Goal: Task Accomplishment & Management: Manage account settings

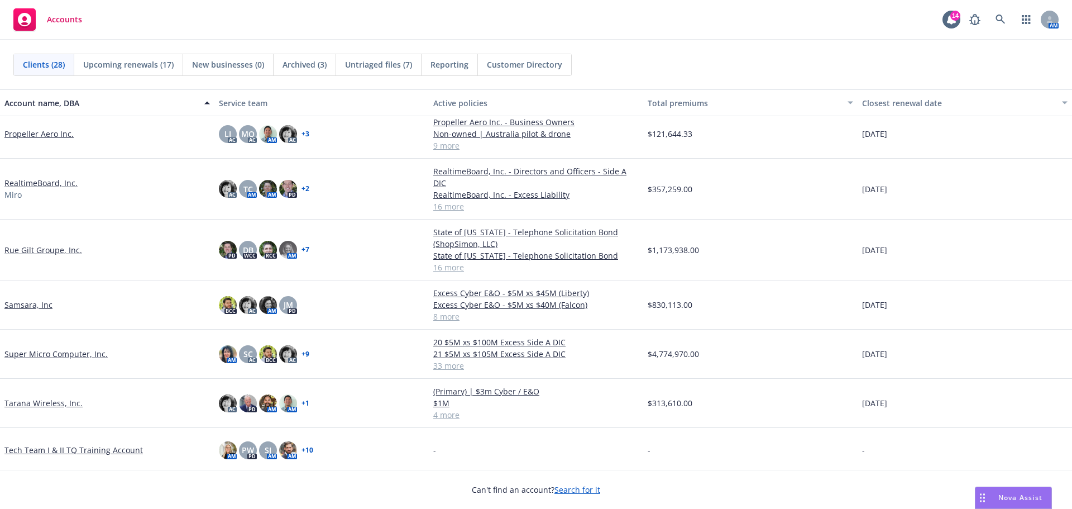
scroll to position [894, 0]
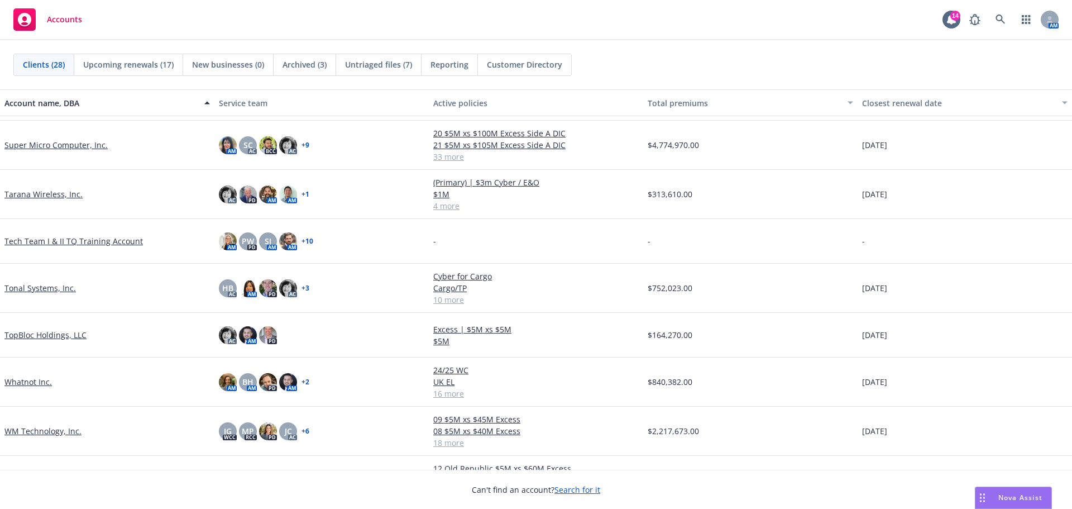
click at [42, 287] on link "Tonal Systems, Inc." at bounding box center [39, 288] width 71 height 12
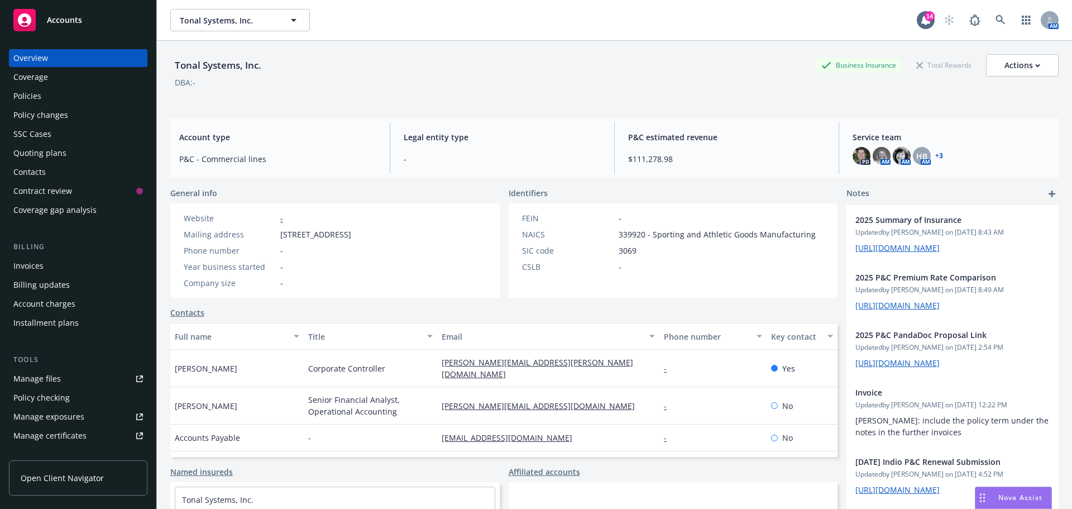
click at [66, 107] on div "Policy changes" at bounding box center [40, 115] width 55 height 18
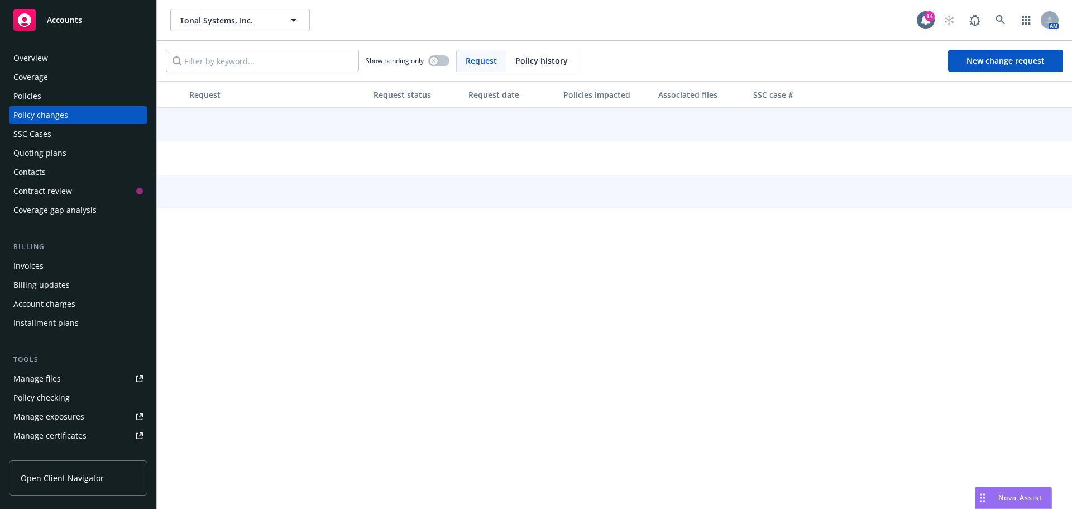
click at [56, 99] on div "Policies" at bounding box center [78, 96] width 130 height 18
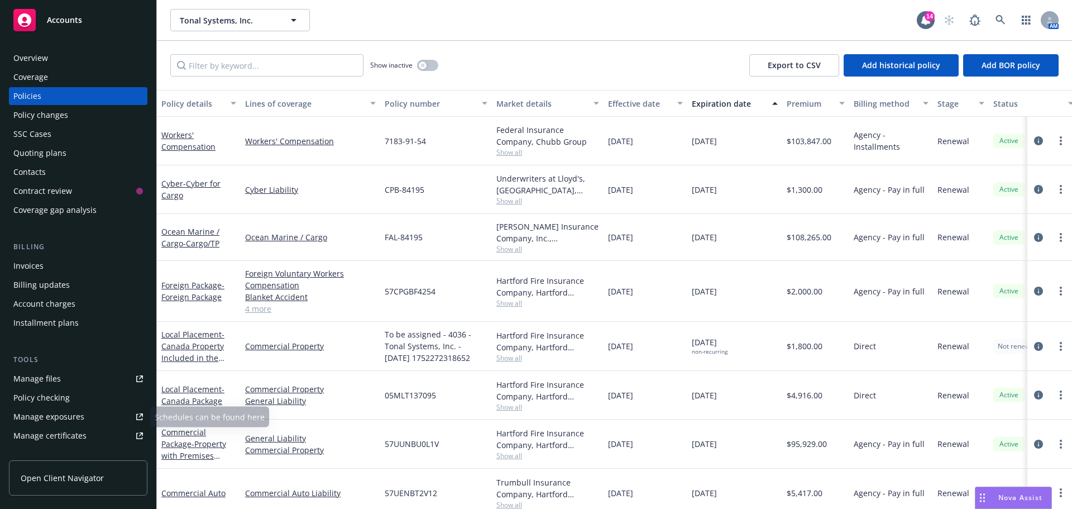
click at [33, 377] on div "Manage files" at bounding box center [36, 379] width 47 height 18
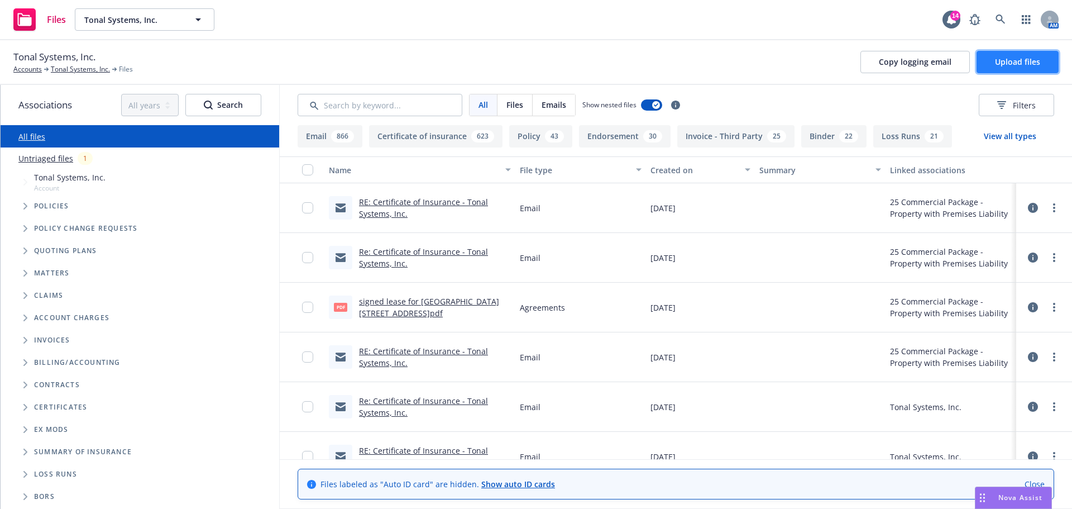
click at [1002, 61] on span "Upload files" at bounding box center [1017, 61] width 45 height 11
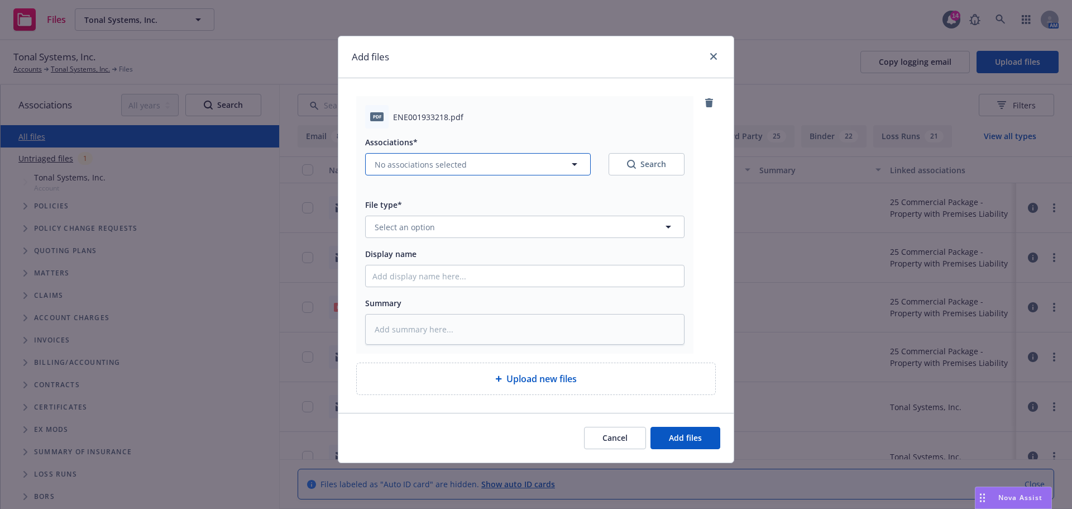
click at [437, 165] on span "No associations selected" at bounding box center [421, 165] width 92 height 12
type textarea "x"
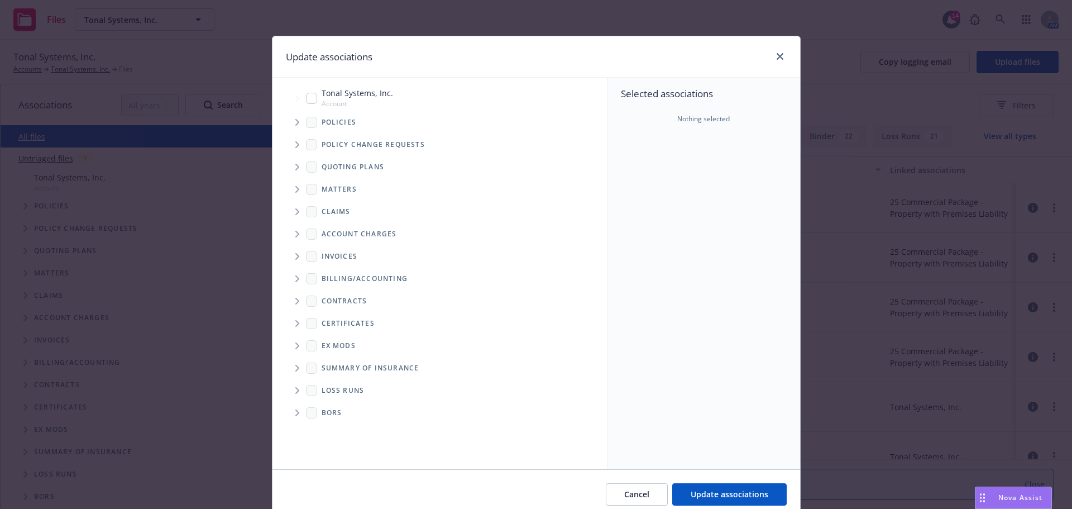
click at [292, 112] on div "Policies" at bounding box center [445, 122] width 323 height 22
click at [294, 119] on span "Tree Example" at bounding box center [297, 122] width 18 height 18
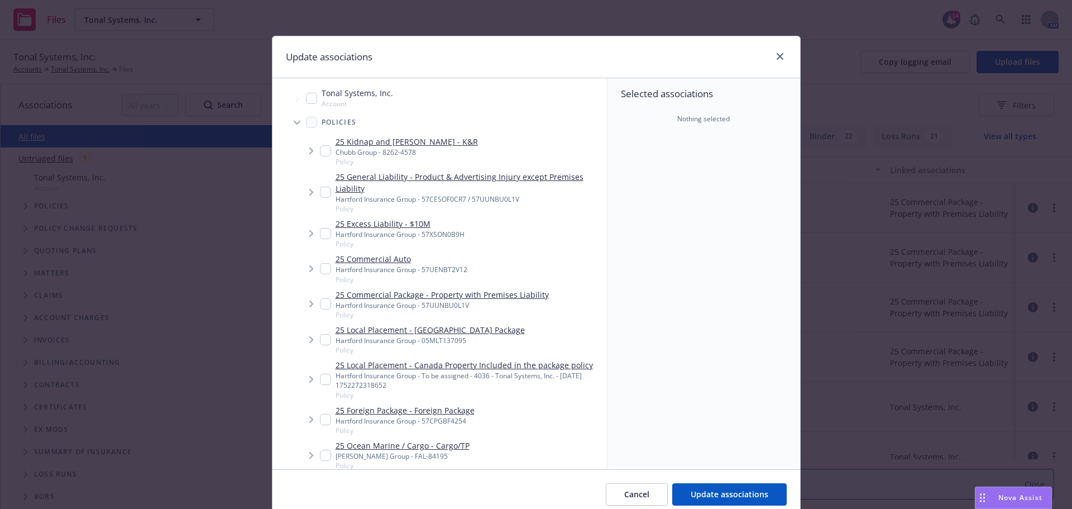
click at [320, 308] on input "Tree Example" at bounding box center [325, 303] width 11 height 11
checkbox input "true"
type textarea "x"
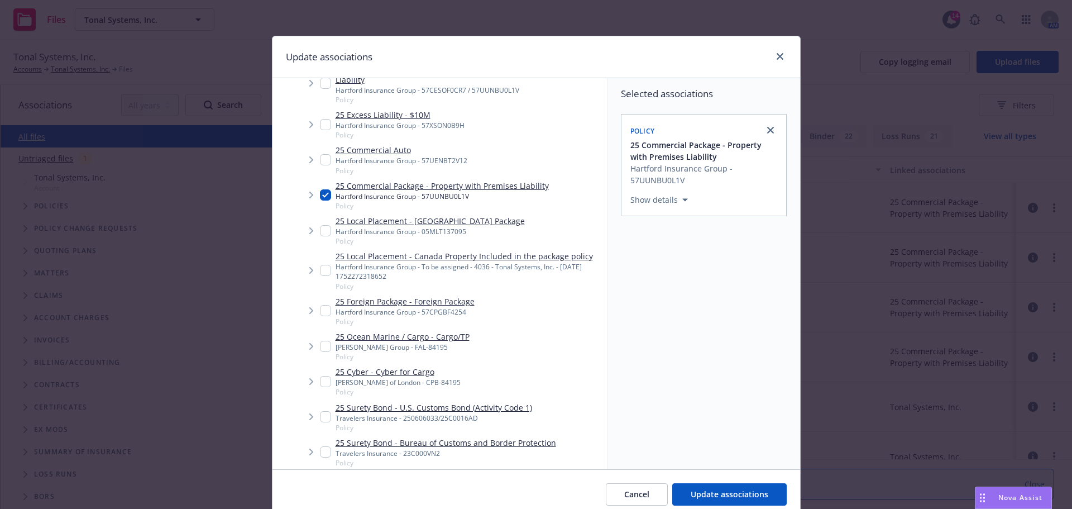
scroll to position [56, 0]
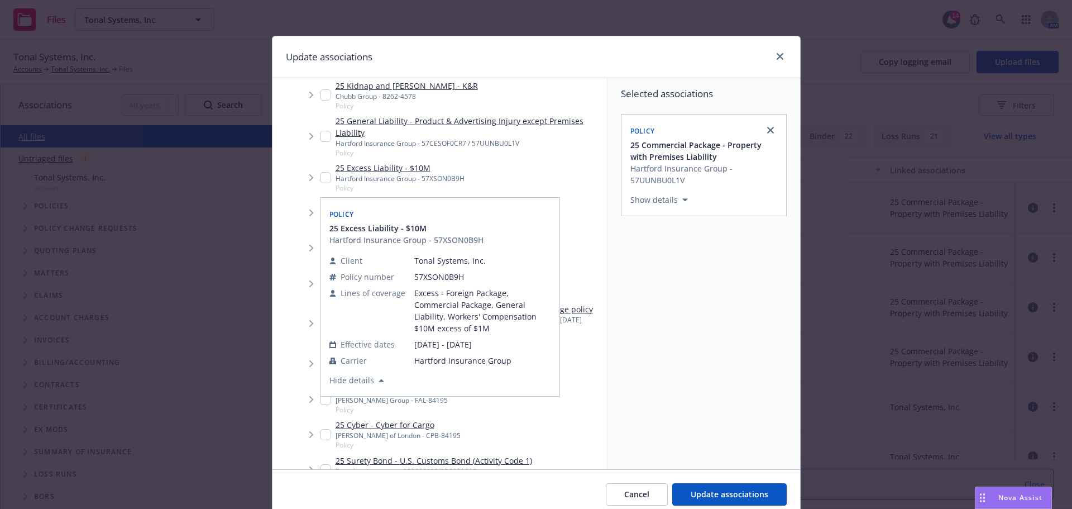
click at [324, 180] on input "Tree Example" at bounding box center [325, 177] width 11 height 11
checkbox input "true"
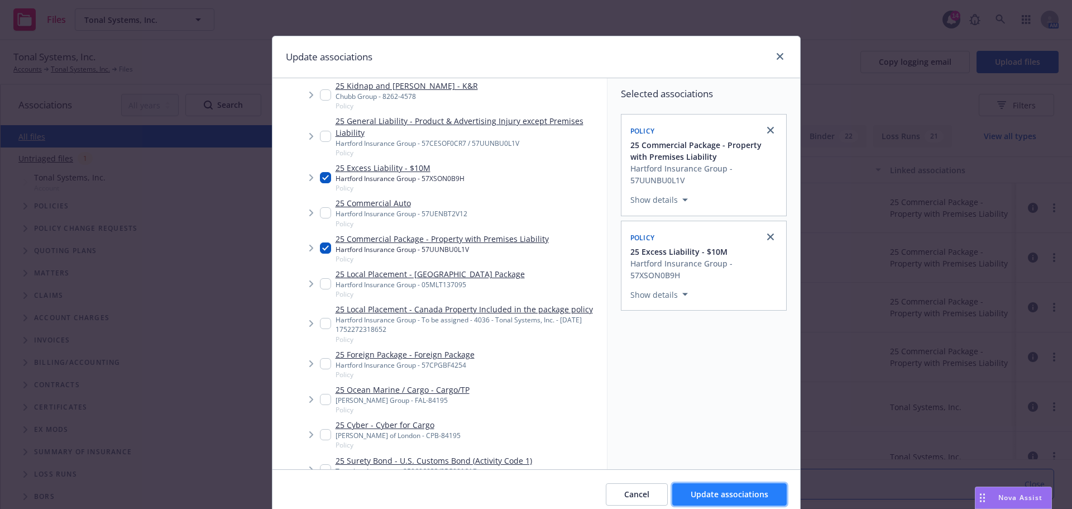
click at [719, 486] on button "Update associations" at bounding box center [729, 494] width 114 height 22
type textarea "x"
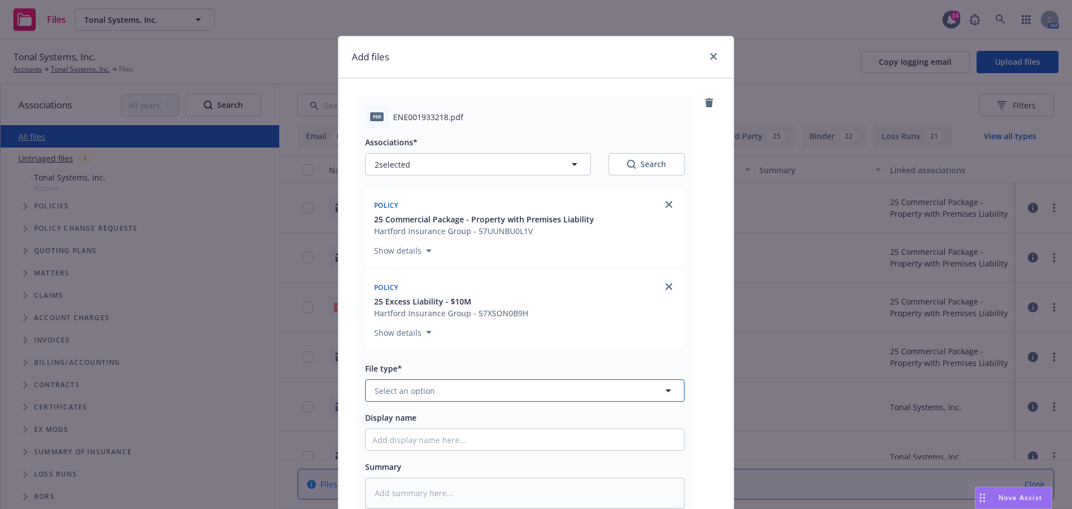
click at [432, 388] on button "Select an option" at bounding box center [524, 390] width 319 height 22
type input "change"
click at [428, 365] on span "Change request" at bounding box center [407, 360] width 60 height 12
click at [400, 441] on input "Display name" at bounding box center [525, 439] width 318 height 21
type textarea "x"
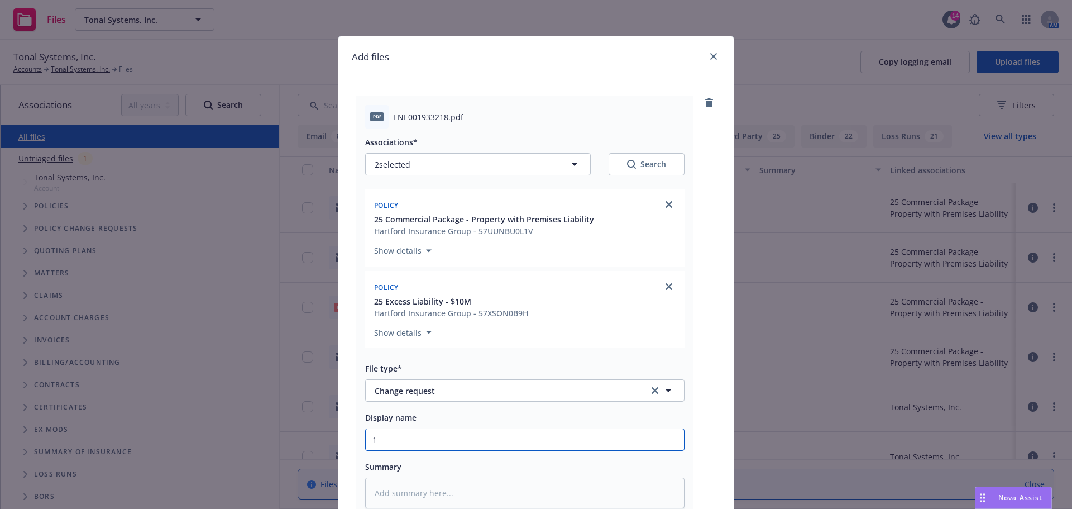
type input "10"
type textarea "x"
type input "1"
type textarea "x"
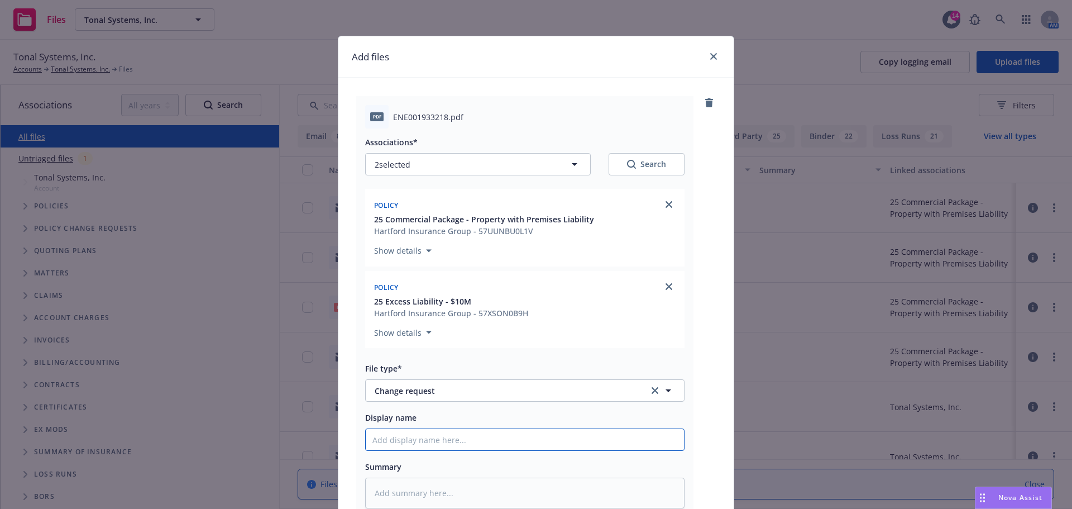
type input "4"
type textarea "x"
type input "45"
type textarea "x"
type input "45"
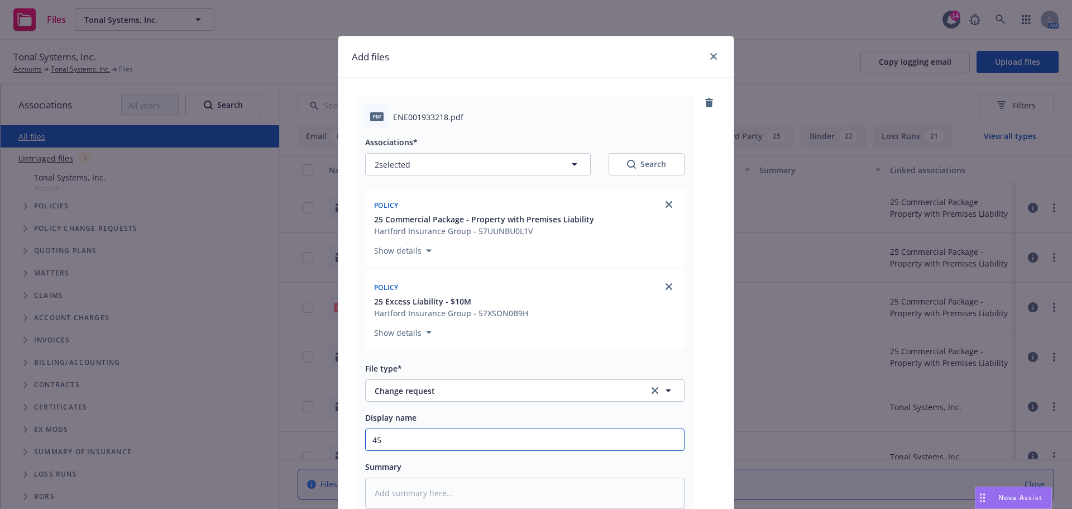
type textarea "x"
type input "45 d"
type textarea "x"
type input "45 da"
type textarea "x"
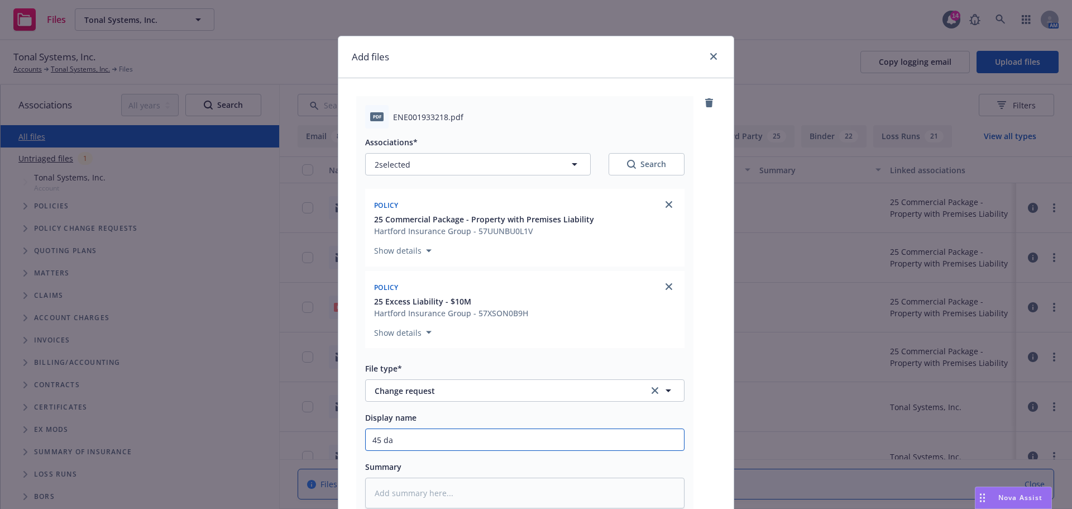
type input "45 day"
type textarea "x"
type input "45 days"
type textarea "x"
type input "45 day"
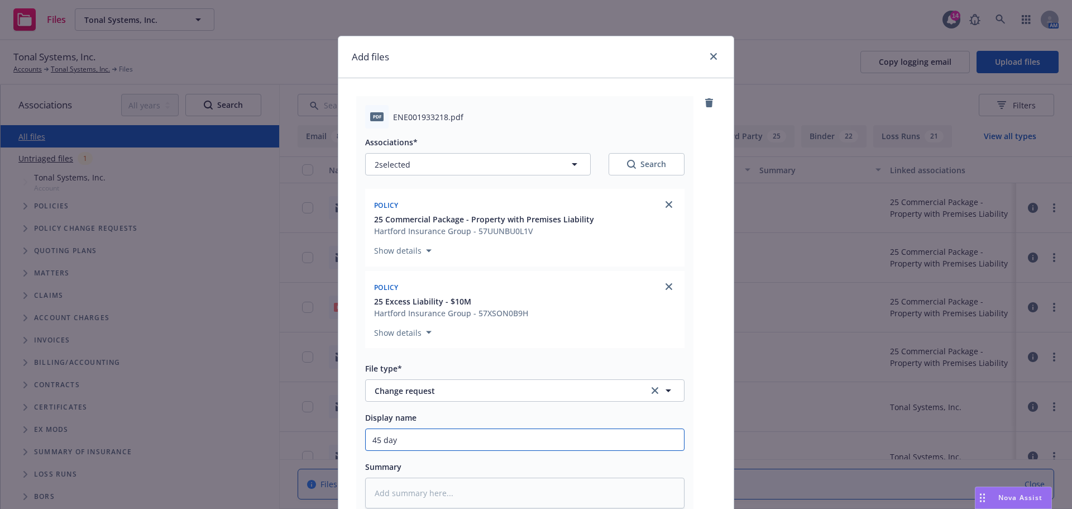
type textarea "x"
type input "45 day"
type textarea "x"
type input "45 day n"
type textarea "x"
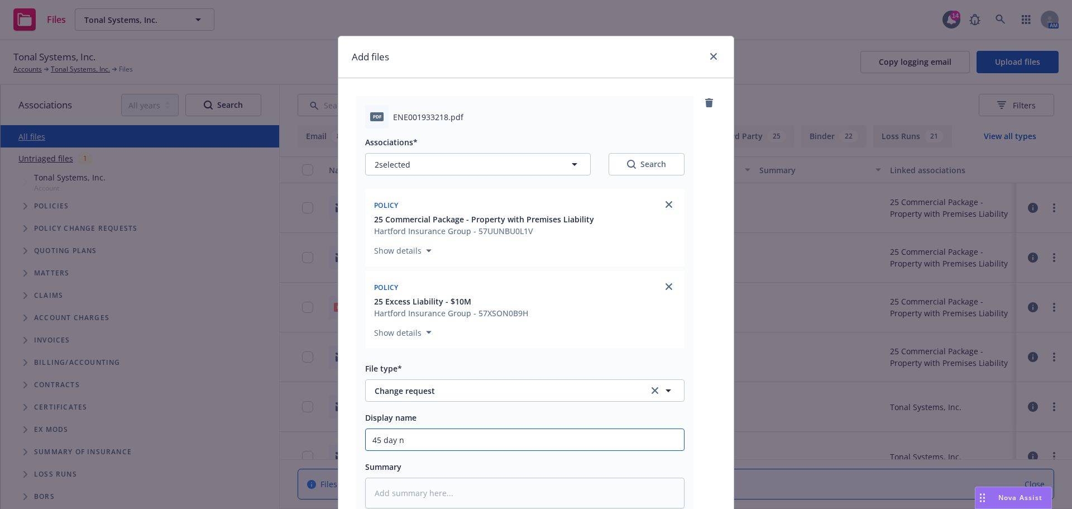
type input "45 day"
type textarea "x"
type input "45 day N"
type textarea "x"
type input "45 day NO"
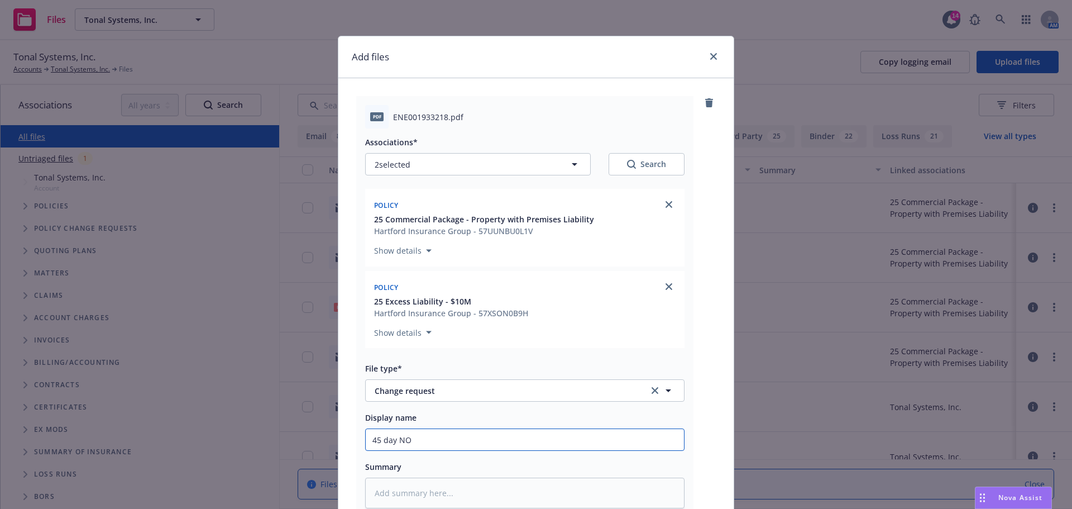
type textarea "x"
type input "45 day NOC"
click at [367, 438] on input "45 day NOC" at bounding box center [525, 439] width 318 height 21
type textarea "x"
type input "2545 day NOC"
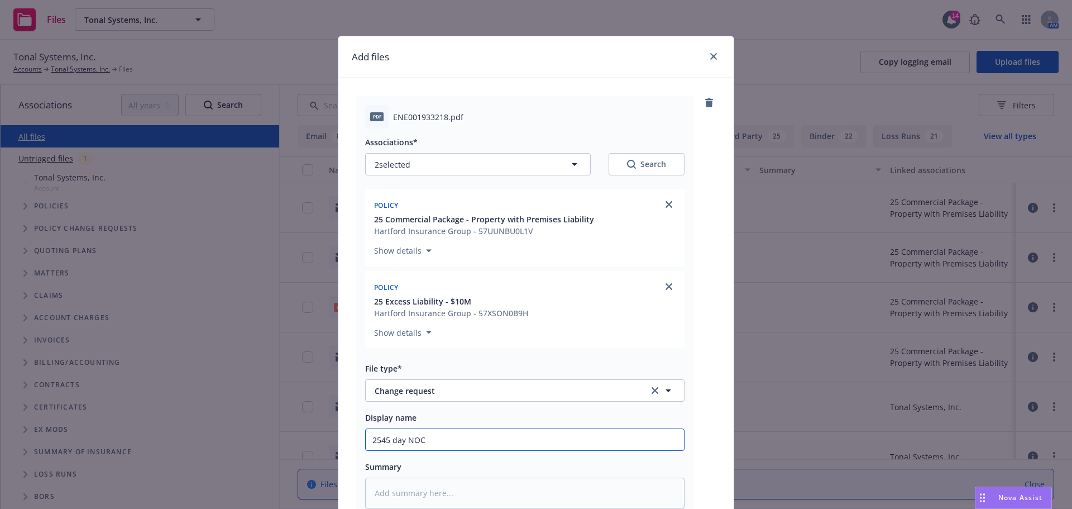
type textarea "x"
type input "25645 day NOC"
type textarea "x"
type input "256245 day NOC"
type textarea "x"
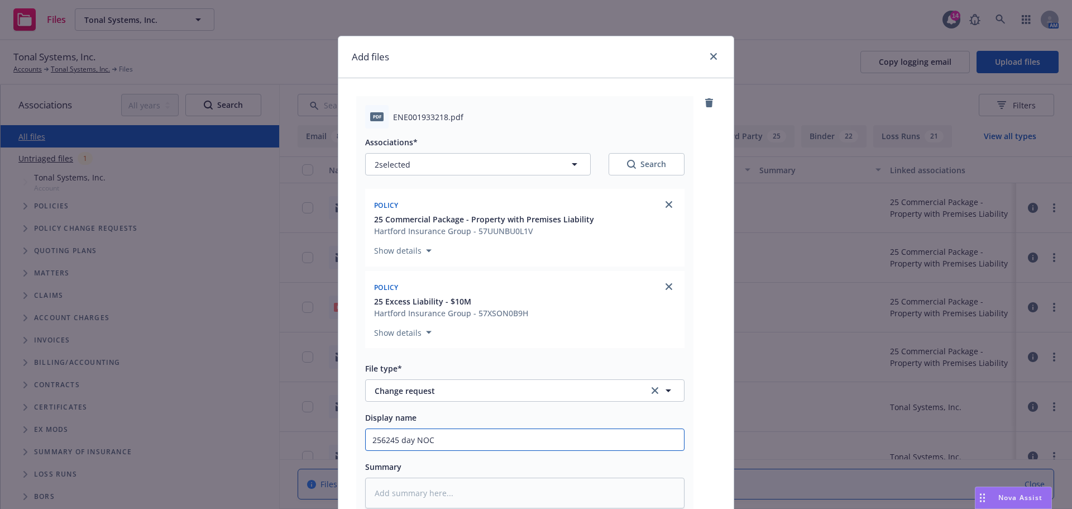
type input "25645 day NOC"
type textarea "x"
type input "2545 day NOC"
type textarea "x"
type input "25 45 day NOC"
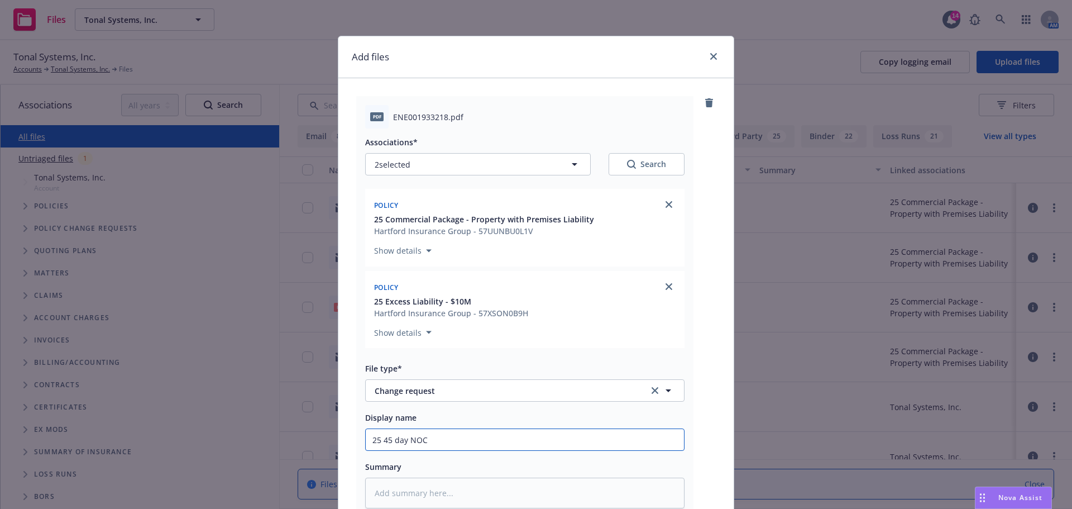
type textarea "x"
type input "25 P45 day NOC"
type textarea "x"
type input "25 Pa45 day NOC"
type textarea "x"
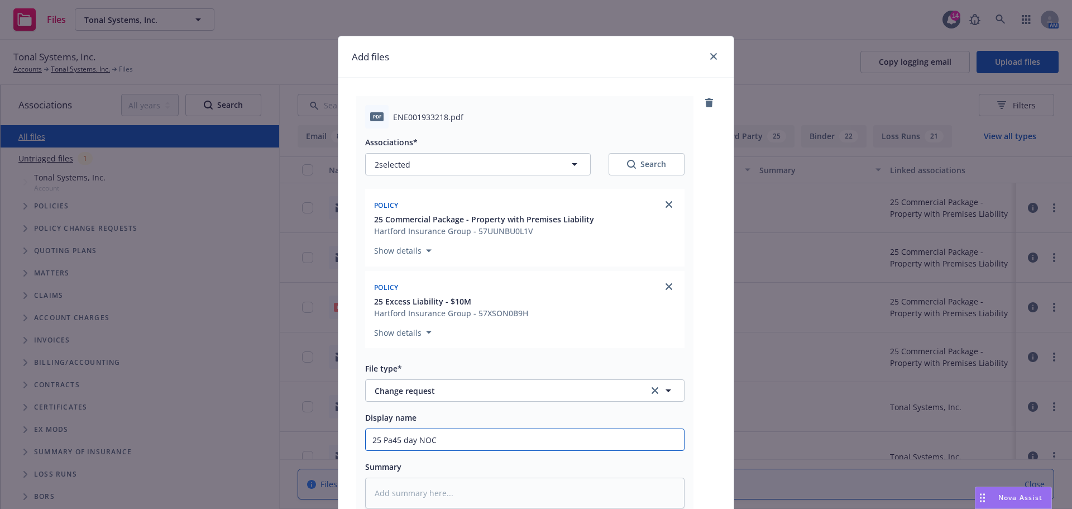
type input "25 Pac45 day NOC"
type textarea "x"
type input "25 Pack45 day NOC"
type textarea "x"
type input "25 Packa45 day NOC"
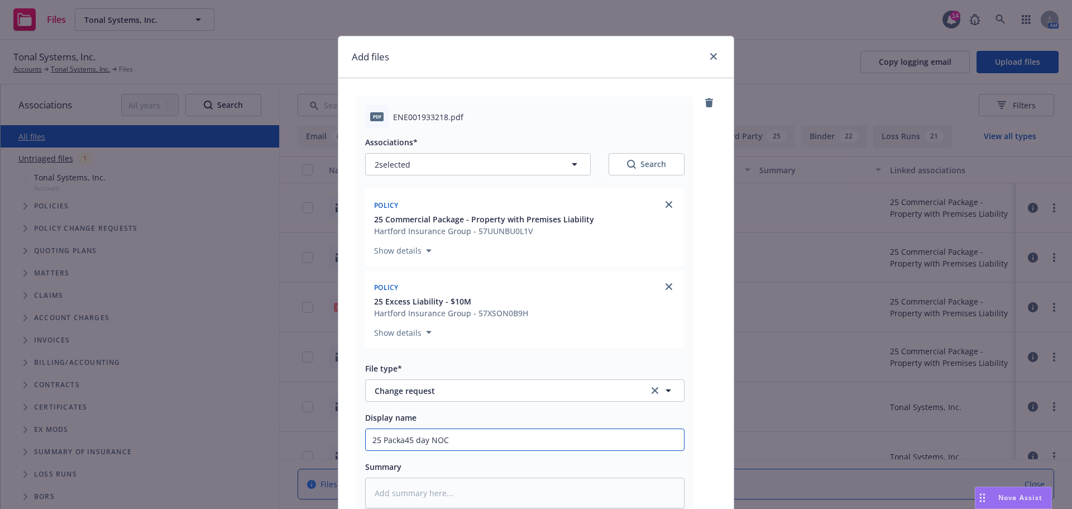
type textarea "x"
type input "25 Packag45 day NOC"
type textarea "x"
type input "25 Package45 day NOC"
type textarea "x"
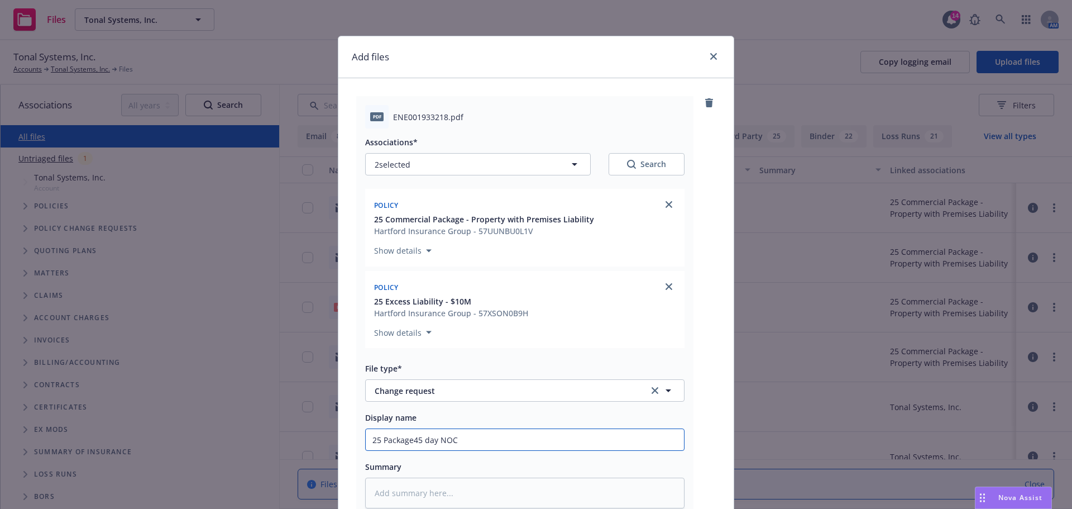
type input "25 Package 45 day NOC"
type textarea "x"
type input "25 Package &45 day NOC"
type textarea "x"
type input "25 Package & 45 day NOC"
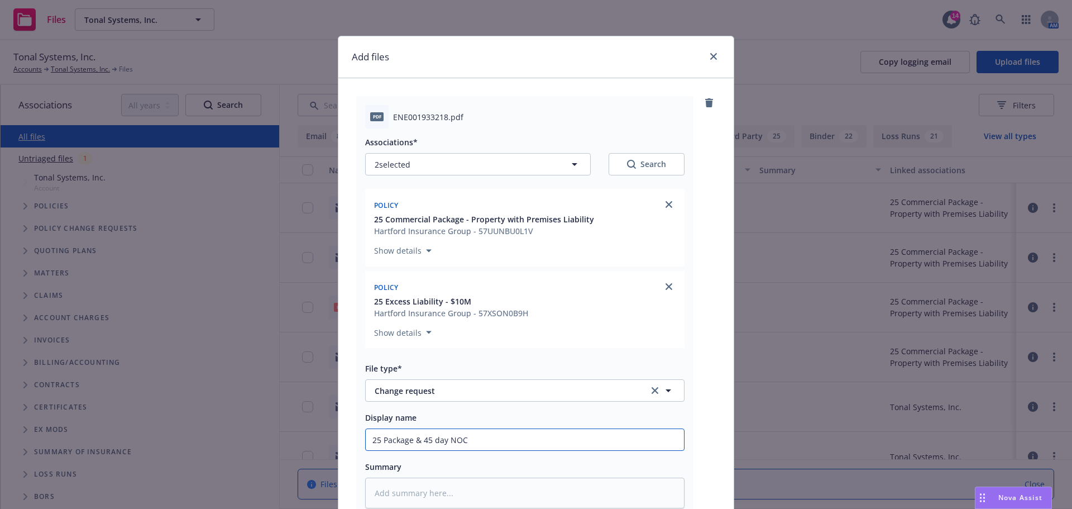
type textarea "x"
type input "25 Package & Um45 day NOC"
type textarea "x"
type input "25 Package & Umn45 day NOC"
type textarea "x"
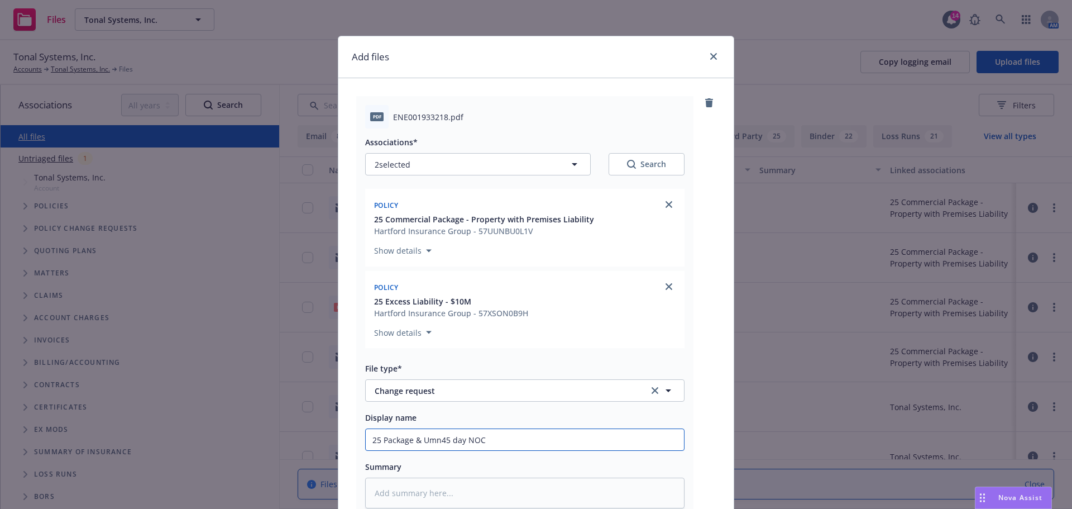
type input "25 Package & Um45 day NOC"
type textarea "x"
type input "25 Package & Umb45 day NOC"
type textarea "x"
type input "25 Package & Umbr45 day NOC"
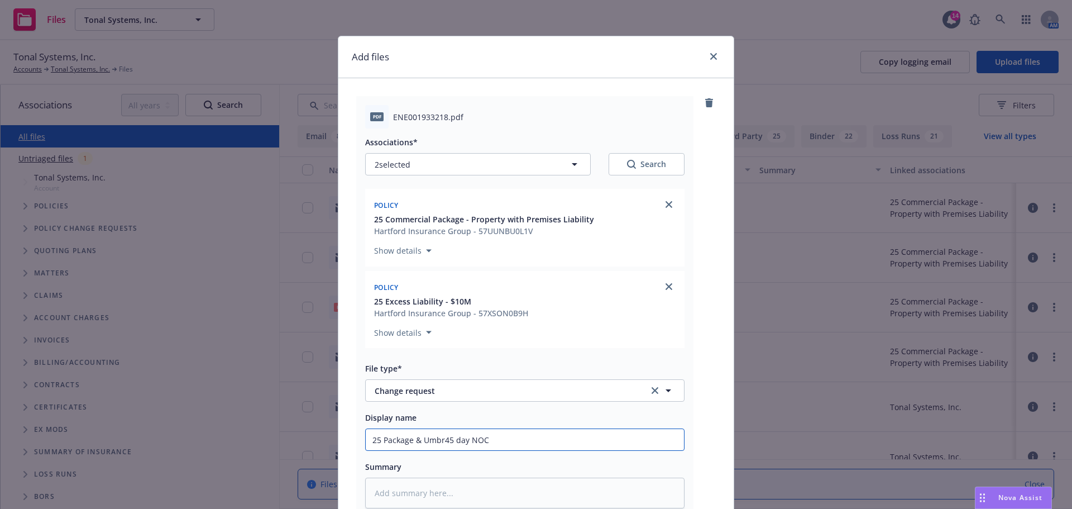
type textarea "x"
type input "25 Package & Umbre45 day NOC"
type textarea "x"
type input "25 Package & Umbrel45 day NOC"
type textarea "x"
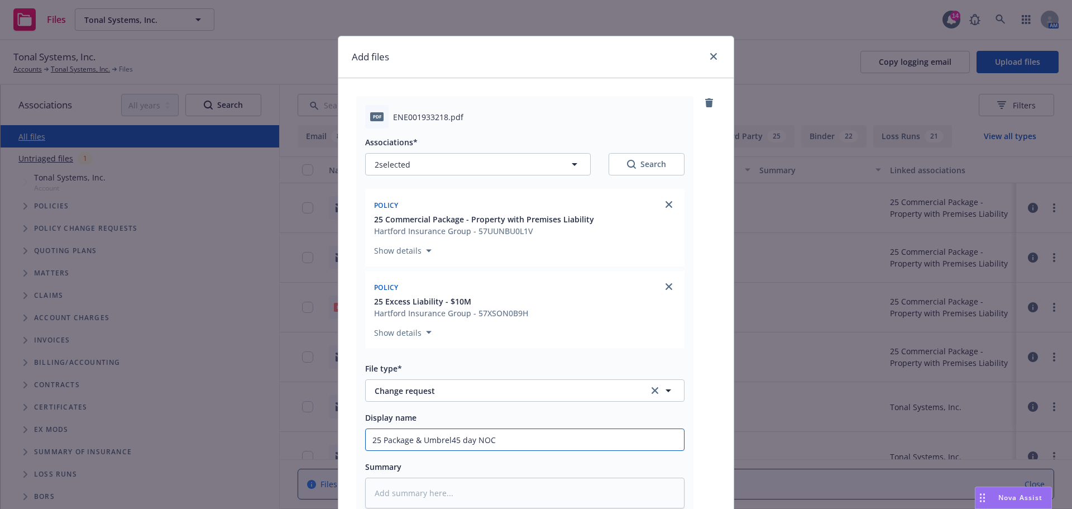
type input "25 Package & Umbrell45 day NOC"
type textarea "x"
type input "25 Package & Umbrella45 day NOC"
type textarea "x"
type input "25 Package & Umbrella 45 day NOC"
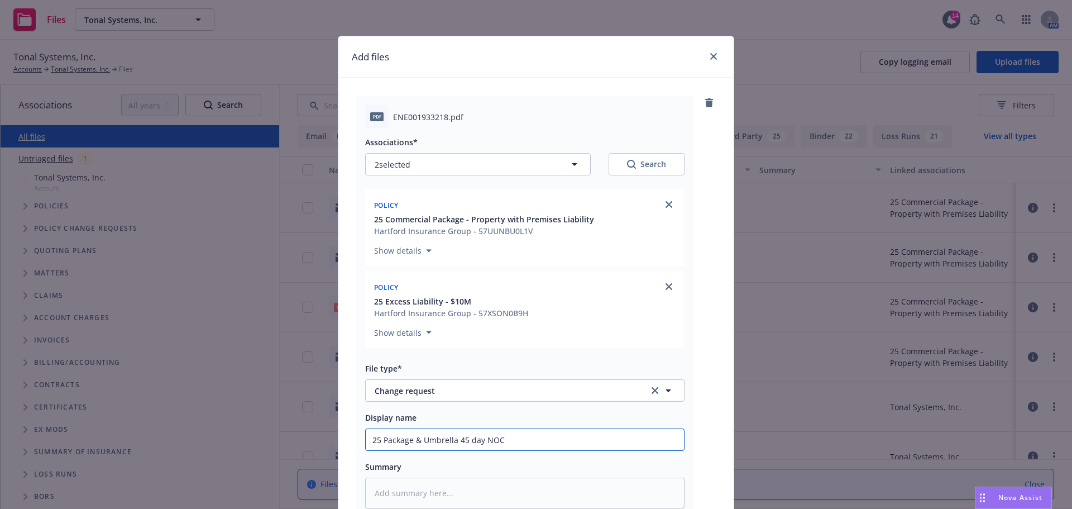
click at [539, 438] on input "25 Package & Umbrella 45 day NOC" at bounding box center [525, 439] width 318 height 21
type textarea "x"
type input "25 Package & Umbrella 45 day NOC"
type textarea "x"
type input "25 Package & Umbrella 45 day NOC f"
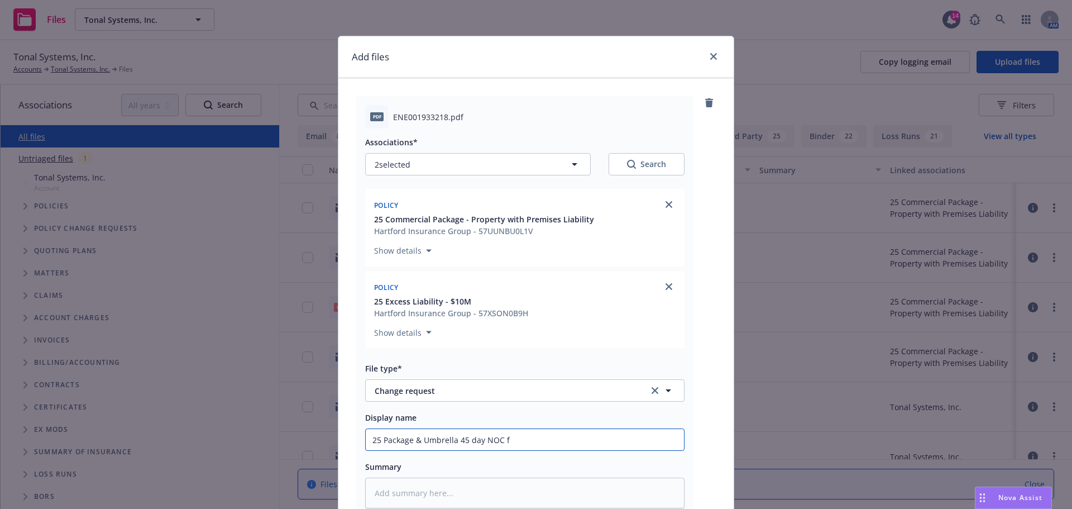
type textarea "x"
type input "25 Package & Umbrella 45 day NOC fo"
type textarea "x"
type input "25 Package & Umbrella 45 day NOC for"
type textarea "x"
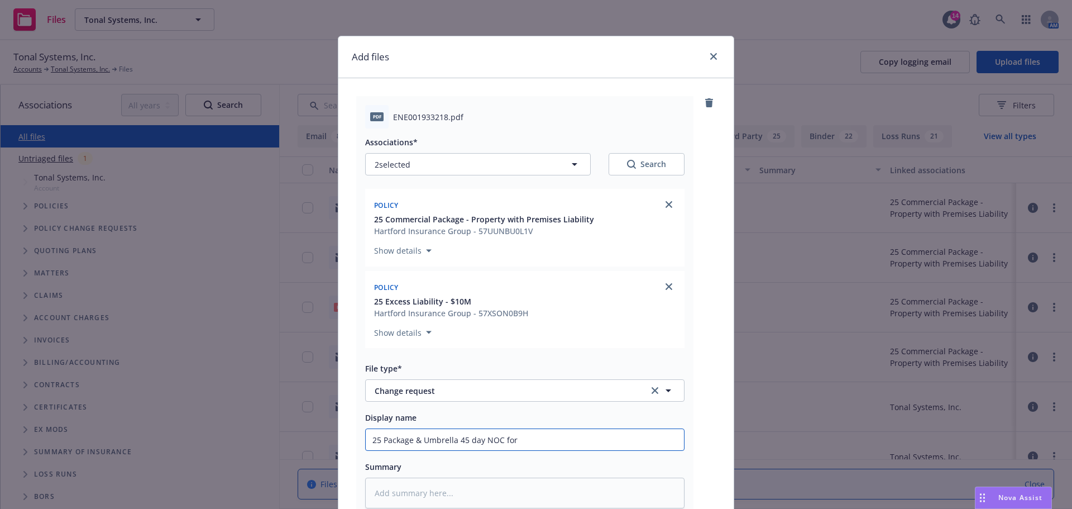
type input "25 Package & Umbrella 45 day NOC for"
type textarea "x"
type input "25 Package & Umbrella 45 day NOC for K"
type textarea "x"
type input "25 Package & Umbrella 45 day NOC for Ke"
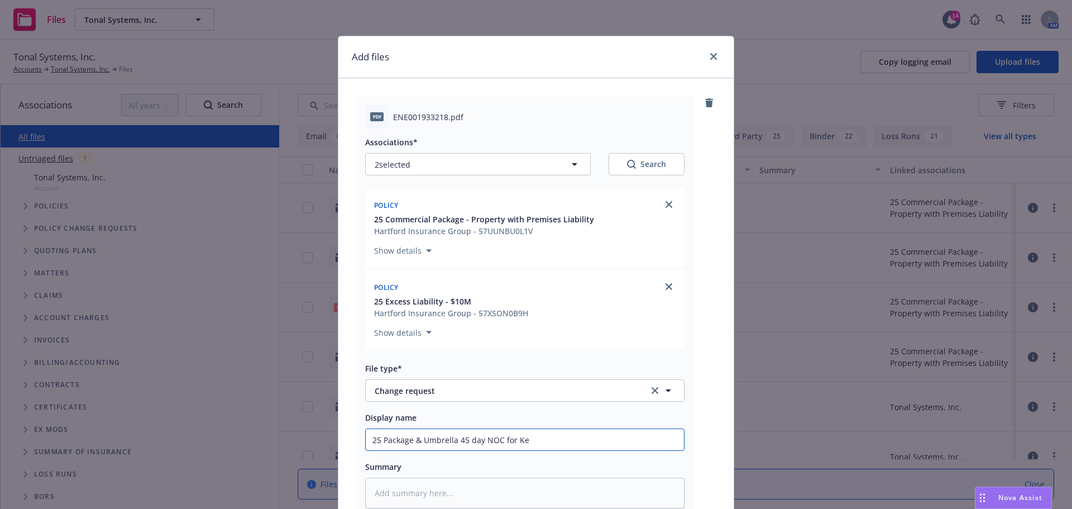
type textarea "x"
type input "25 Package & Umbrella 45 day NOC for Kem"
type textarea "x"
type input "25 Package & Umbrella 45 day NOC for Kemp"
type textarea "x"
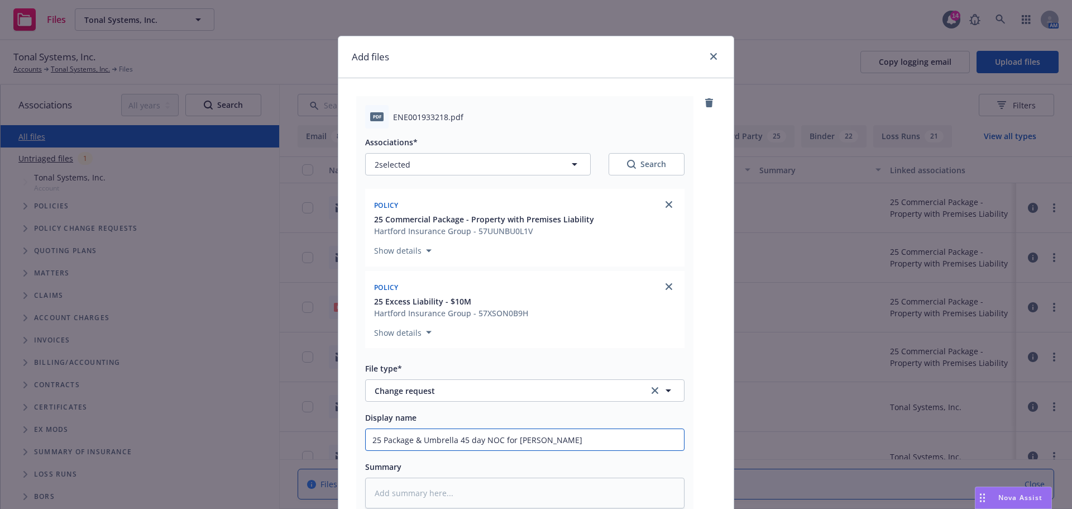
type input "25 Package & Umbrella 45 day NOC for Kempe"
type textarea "x"
type input "25 Package & Umbrella 45 day NOC for Kemper"
type textarea "x"
type input "25 Package & Umbrella 45 day NOC for Kemper D"
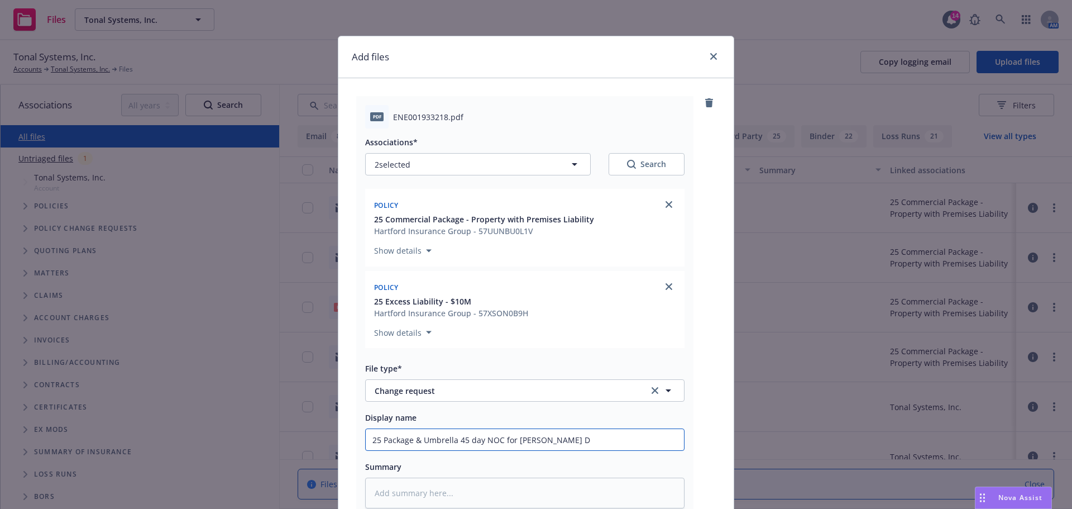
type textarea "x"
type input "25 Package & Umbrella 45 day NOC for Kemper De"
type textarea "x"
type input "25 Package & Umbrella 45 day NOC for Kemper Dev"
type textarea "x"
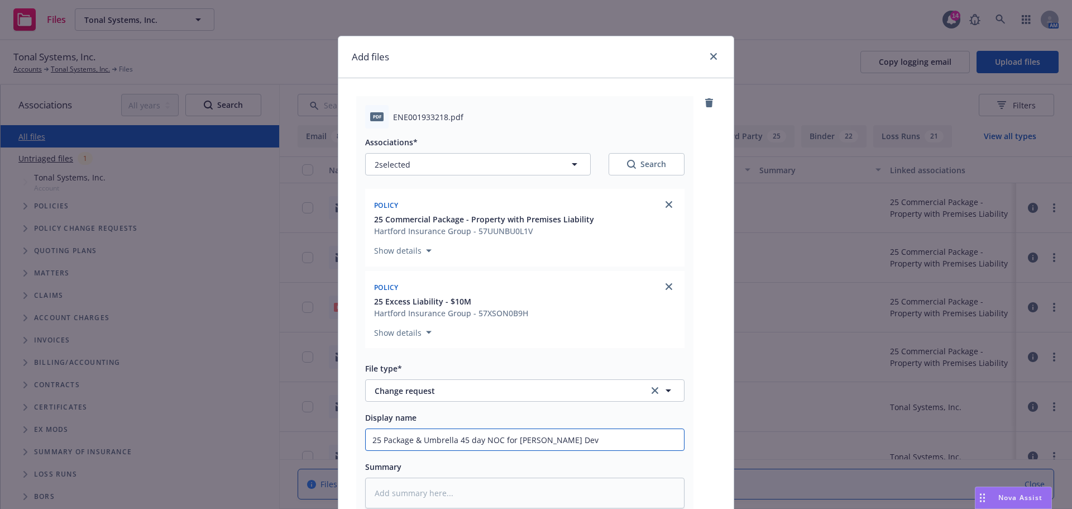
type input "25 Package & Umbrella 45 day NOC for Kemper Deve"
type textarea "x"
type input "25 Package & Umbrella 45 day NOC for Kemper Devel"
type textarea "x"
type input "25 Package & Umbrella 45 day NOC for Kemper Develo"
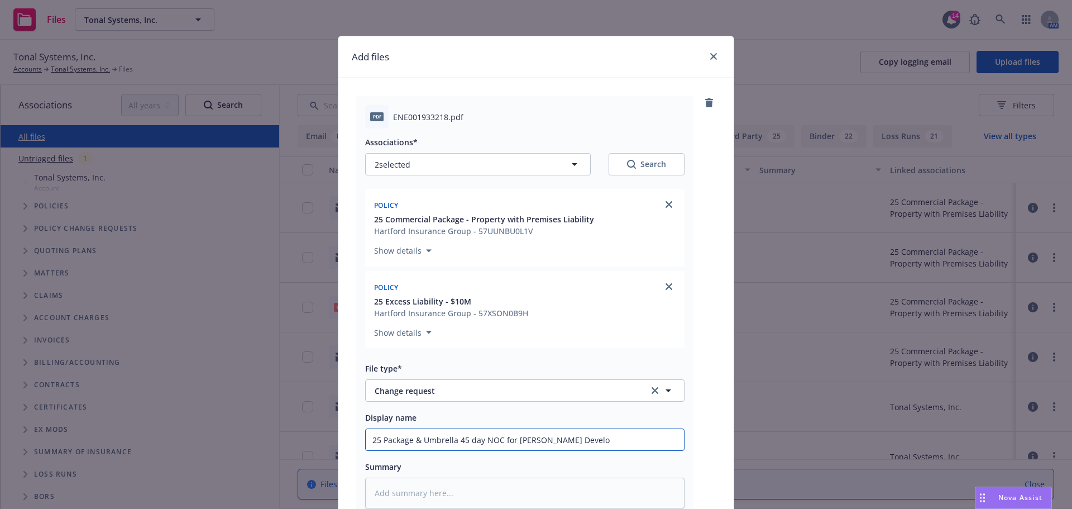
type textarea "x"
type input "25 Package & Umbrella 45 day NOC for Kemper Develop"
type textarea "x"
type input "25 Package & Umbrella 45 day NOC for Kemper Developm"
type textarea "x"
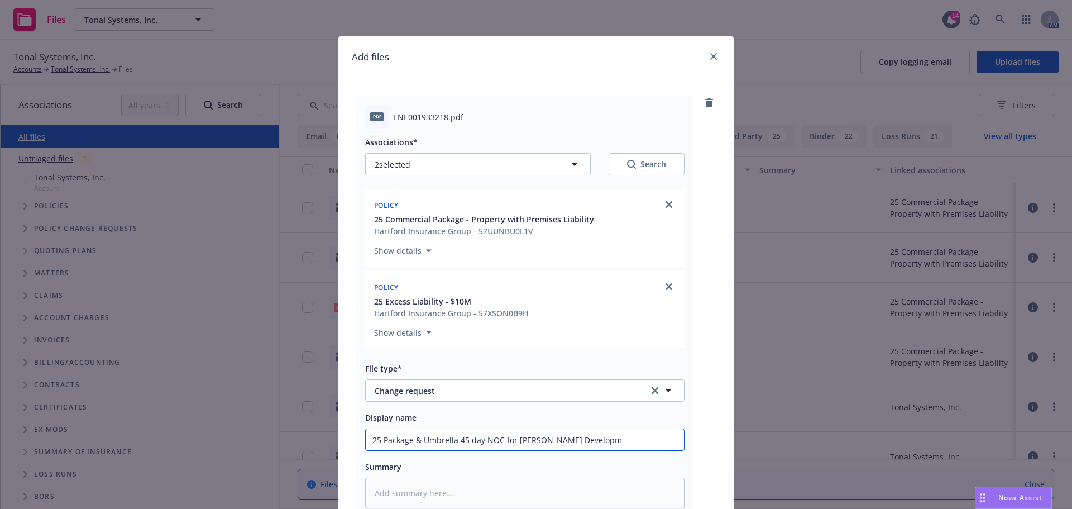
type input "25 Package & Umbrella 45 day NOC for Kemper Developme"
type textarea "x"
type input "25 Package & Umbrella 45 day NOC for Kemper Developmen"
type textarea "x"
type input "25 Package & Umbrella 45 day NOC for Kemper Development"
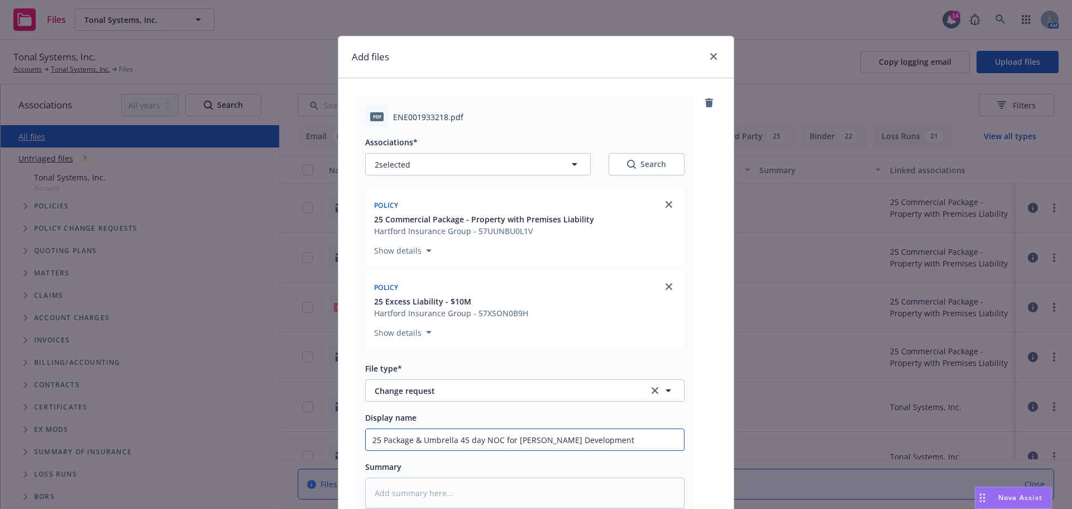
type textarea "x"
type input "25 Package & Umbrella 45 day NOC for Kemper Development"
type textarea "x"
type input "25 Package & Umbrella 45 day NOC for Kemper Development C"
type textarea "x"
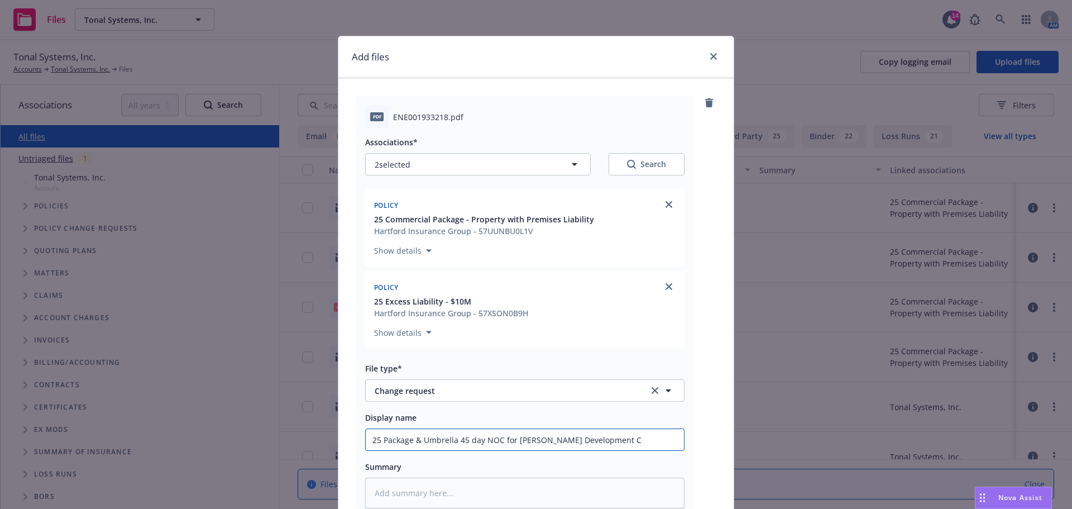
type input "25 Package & Umbrella 45 day NOC for Kemper Development Co"
type textarea "x"
type input "25 Package & Umbrella 45 day NOC for Kemper Development Com"
type textarea "x"
type input "25 Package & Umbrella 45 day NOC for Kemper Development Comp"
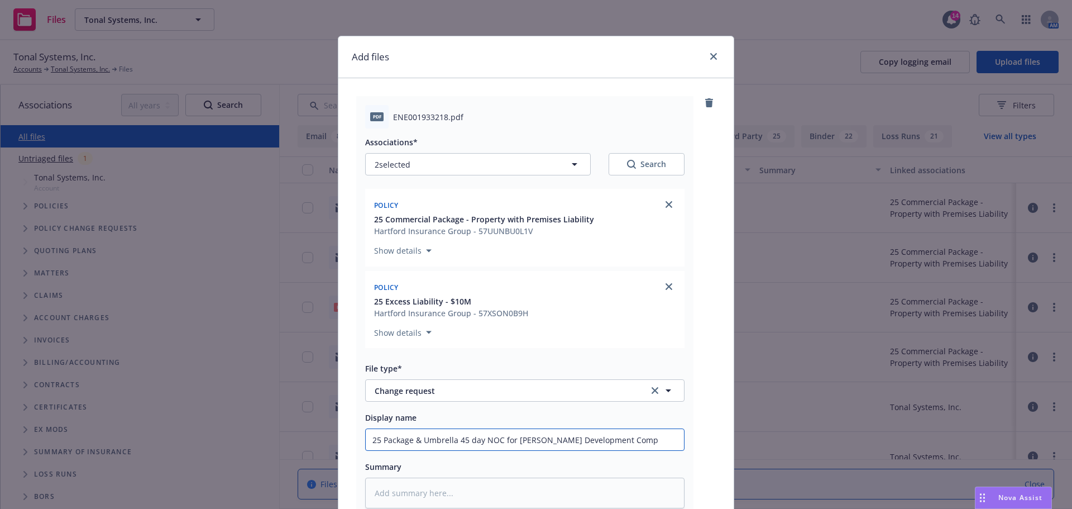
type textarea "x"
type input "25 Package & Umbrella 45 day NOC for Kemper Development Compan"
type textarea "x"
type input "25 Package & Umbrella 45 day NOC for Kemper Development Company"
type textarea "x"
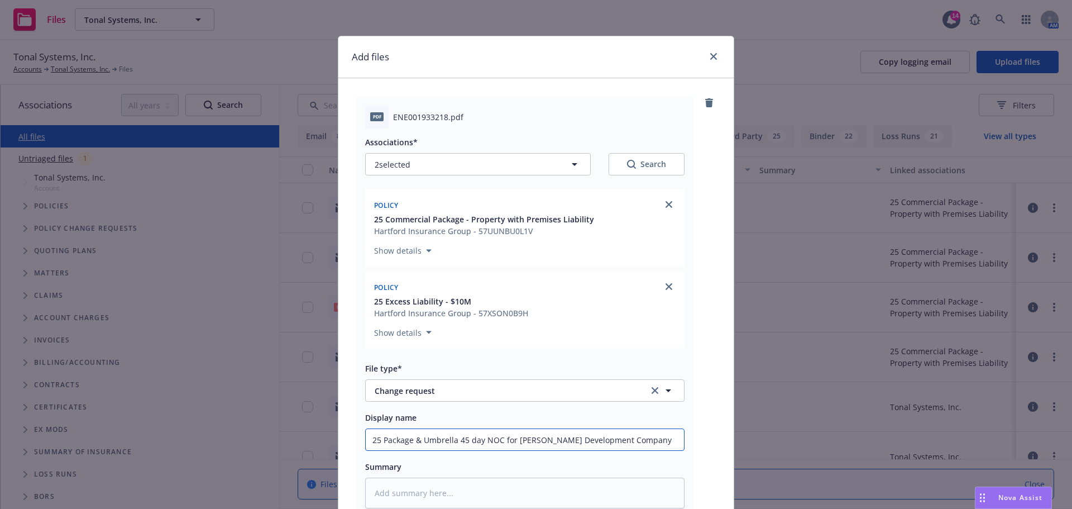
type input "25 Package & Umbrella 45 day NOC for Kemper Development Company="
type textarea "x"
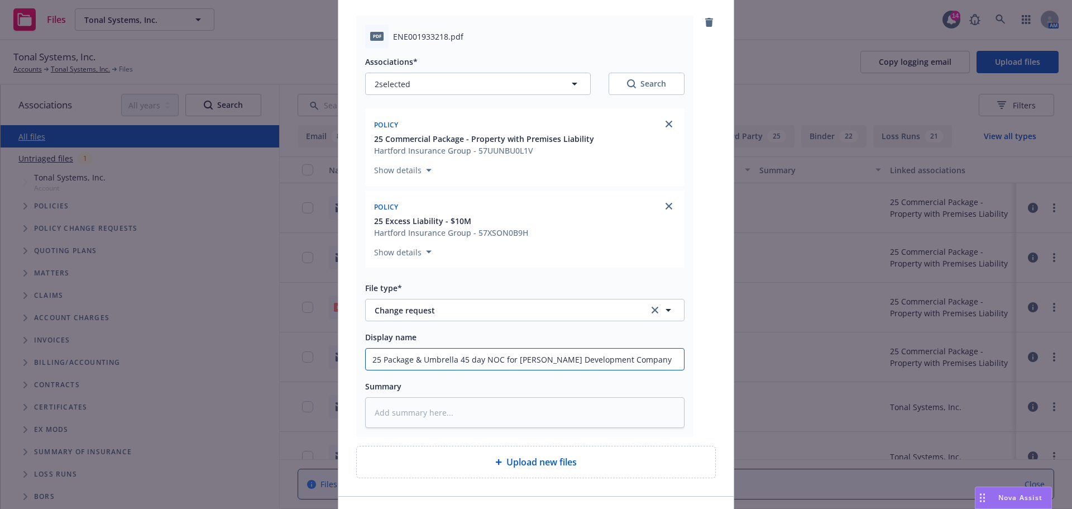
scroll to position [154, 0]
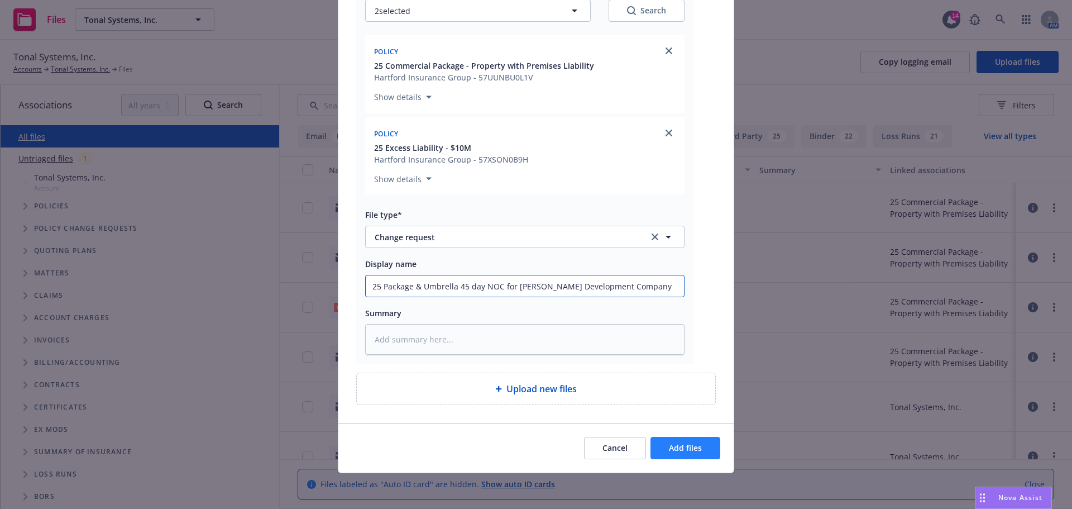
type input "25 Package & Umbrella 45 day NOC for Kemper Development Company"
click at [694, 452] on span "Add files" at bounding box center [685, 447] width 33 height 11
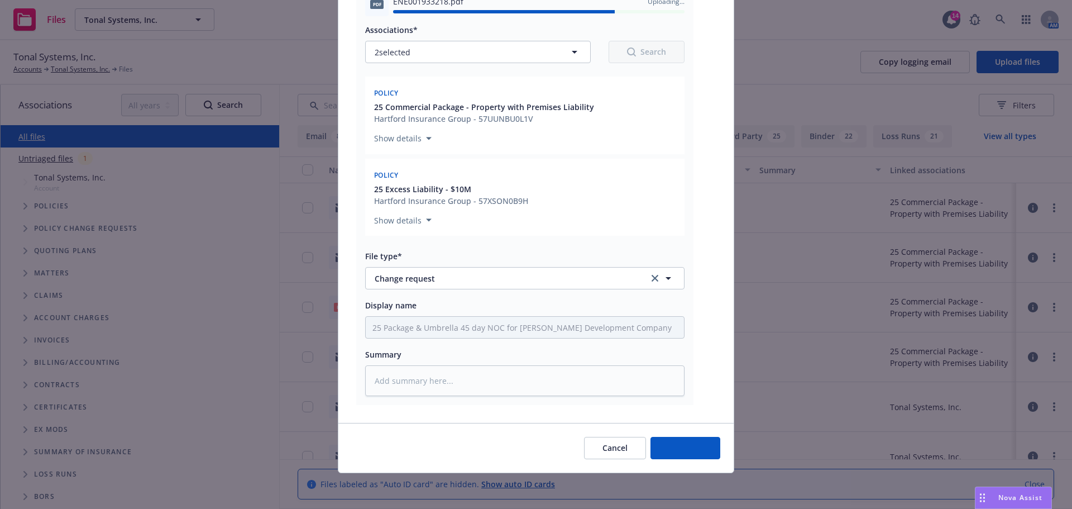
type textarea "x"
